Goal: Check status: Check status

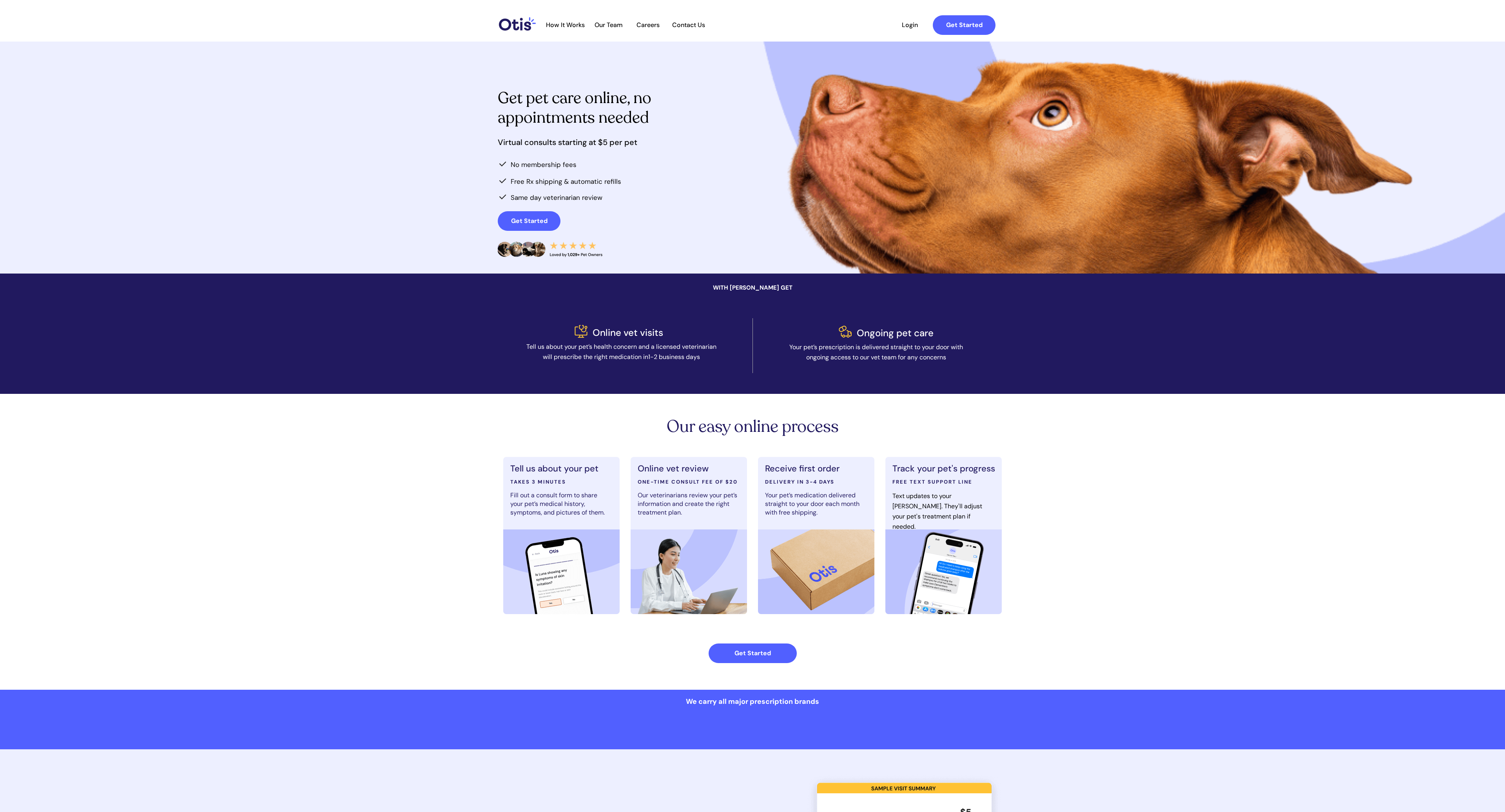
click at [907, 28] on span "Login" at bounding box center [910, 25] width 36 height 8
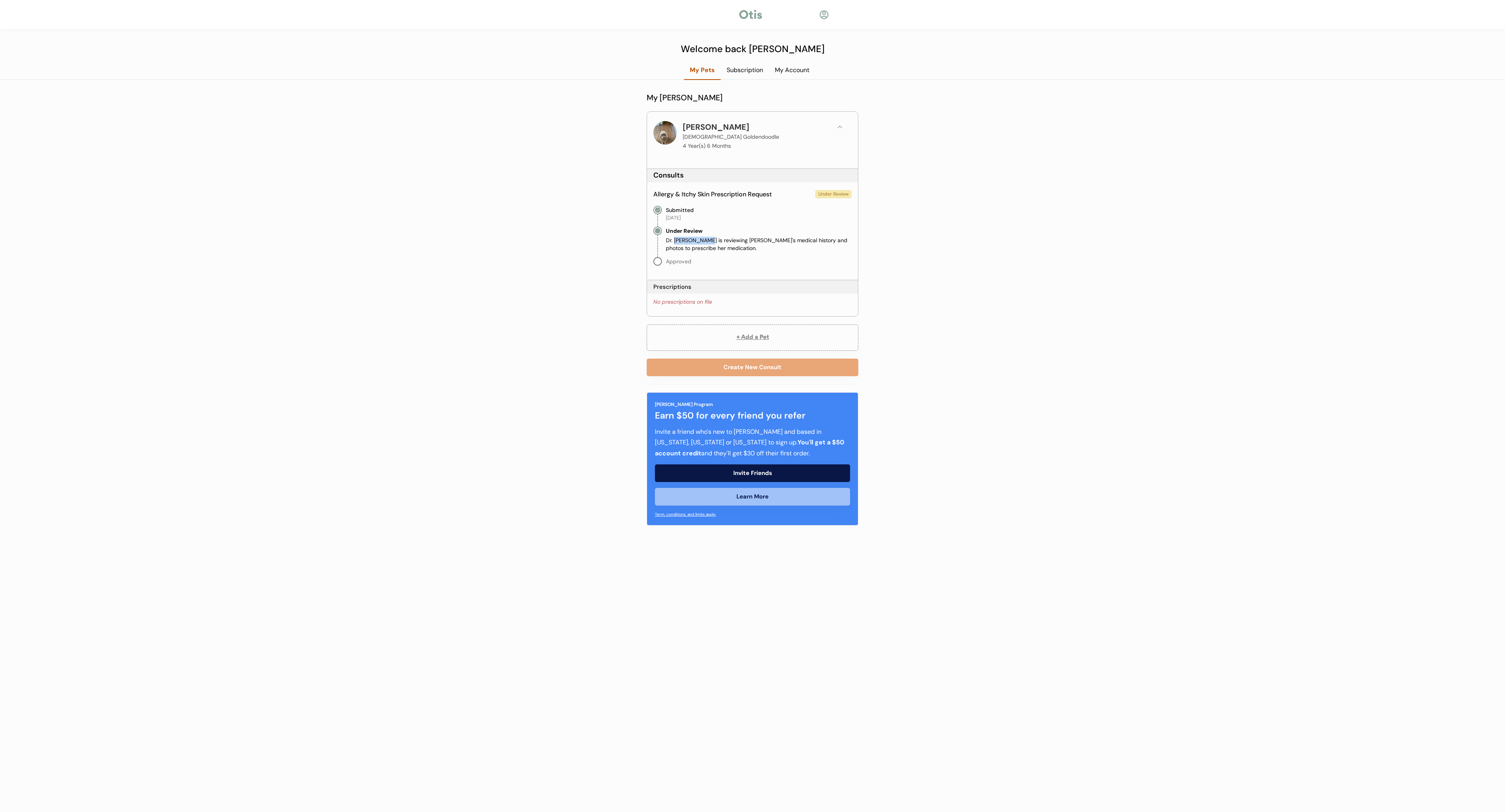
drag, startPoint x: 708, startPoint y: 241, endPoint x: 674, endPoint y: 238, distance: 34.1
click at [674, 238] on div "Dr. [PERSON_NAME] is reviewing [PERSON_NAME]'s medical history and photos to pr…" at bounding box center [759, 244] width 186 height 15
drag, startPoint x: 709, startPoint y: 241, endPoint x: 665, endPoint y: 241, distance: 44.0
click at [666, 241] on div "Dr. Kimbo Biggins is reviewing Brandi's medical history and photos to prescribe…" at bounding box center [759, 244] width 186 height 15
